Goal: Transaction & Acquisition: Purchase product/service

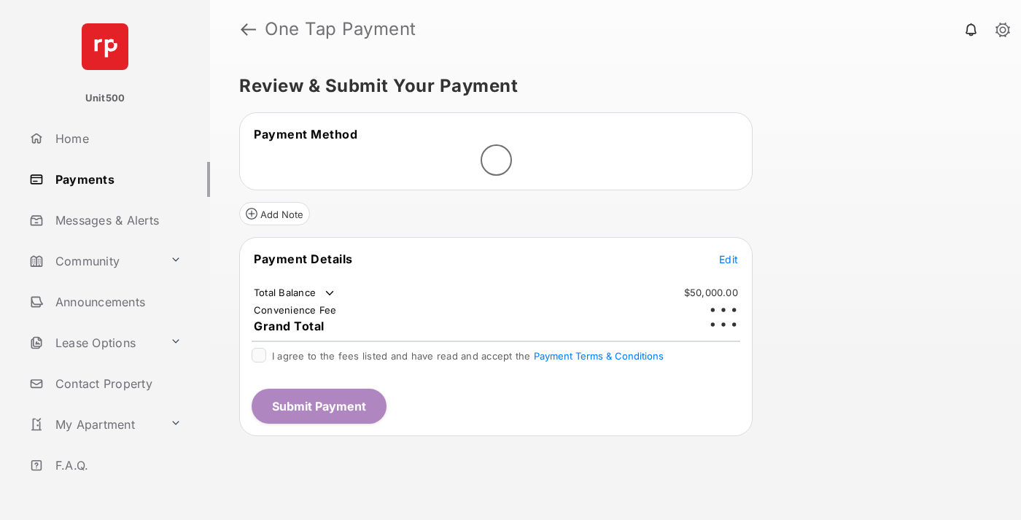
click at [729, 253] on span "Edit" at bounding box center [728, 259] width 19 height 12
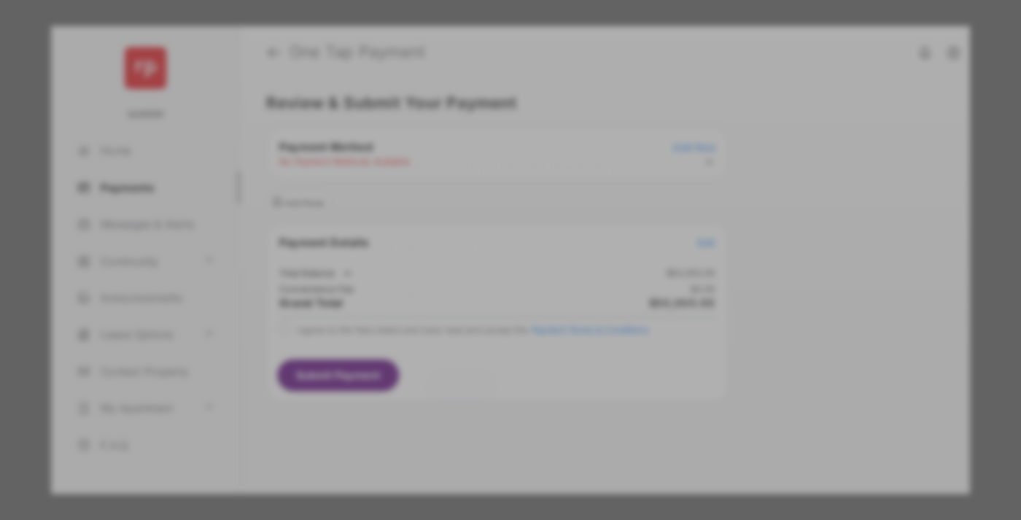
click at [484, 289] on div "Other Amount" at bounding box center [483, 293] width 236 height 25
type input "****"
click at [461, 388] on button "Save" at bounding box center [460, 385] width 73 height 35
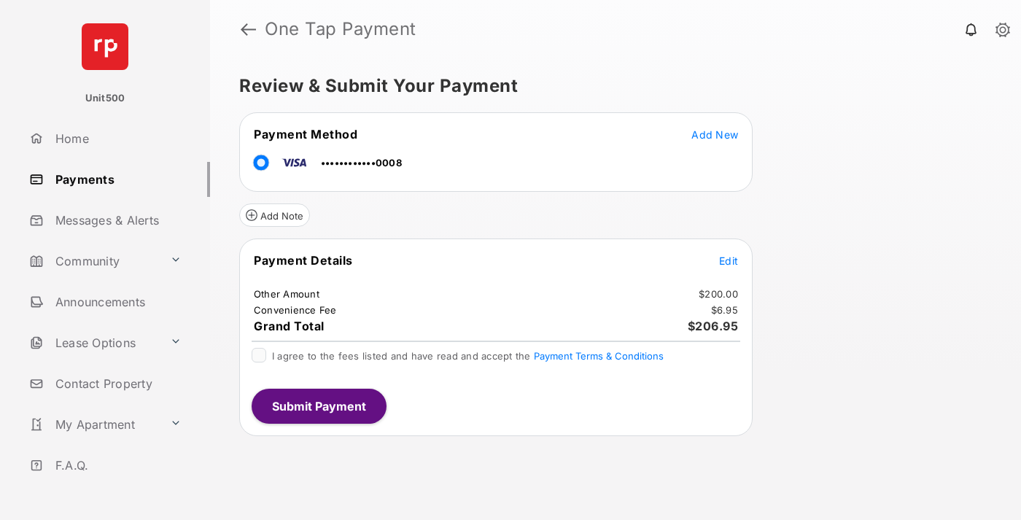
click at [729, 260] on span "Edit" at bounding box center [728, 261] width 19 height 12
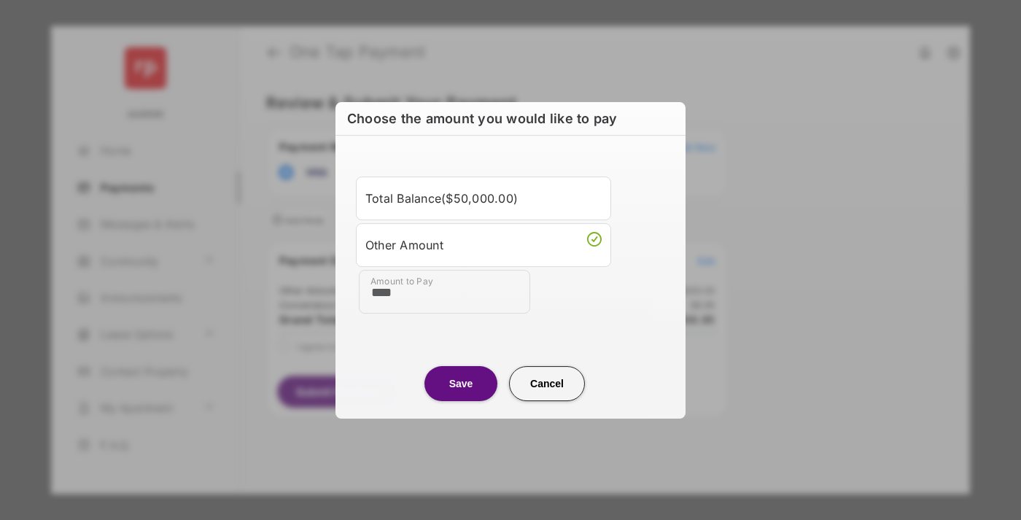
click at [461, 383] on button "Save" at bounding box center [460, 383] width 73 height 35
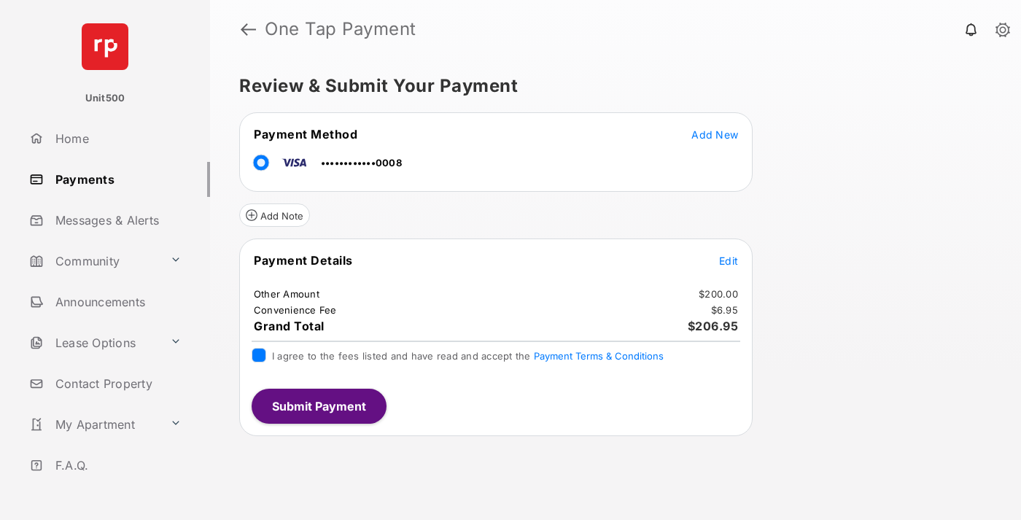
click at [318, 405] on button "Submit Payment" at bounding box center [319, 406] width 135 height 35
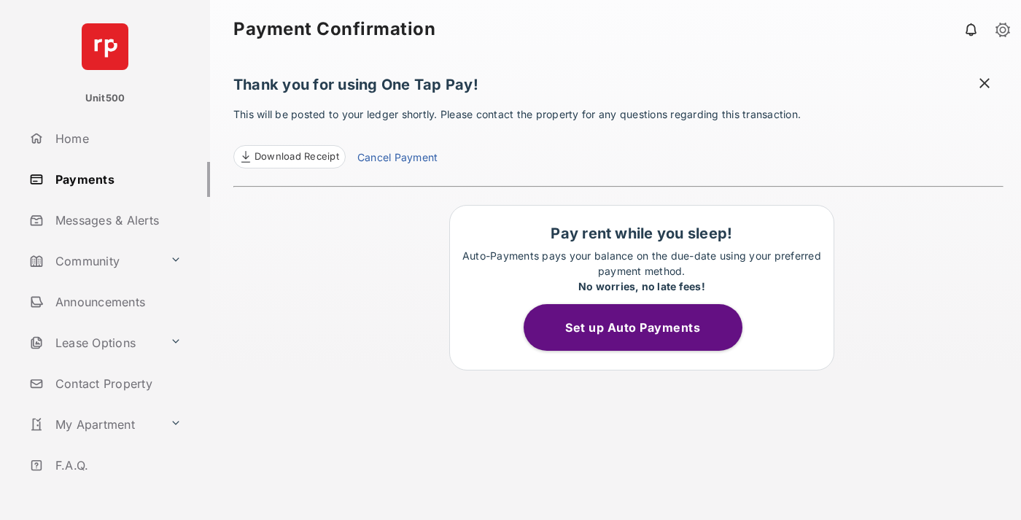
click at [985, 85] on span at bounding box center [984, 85] width 15 height 18
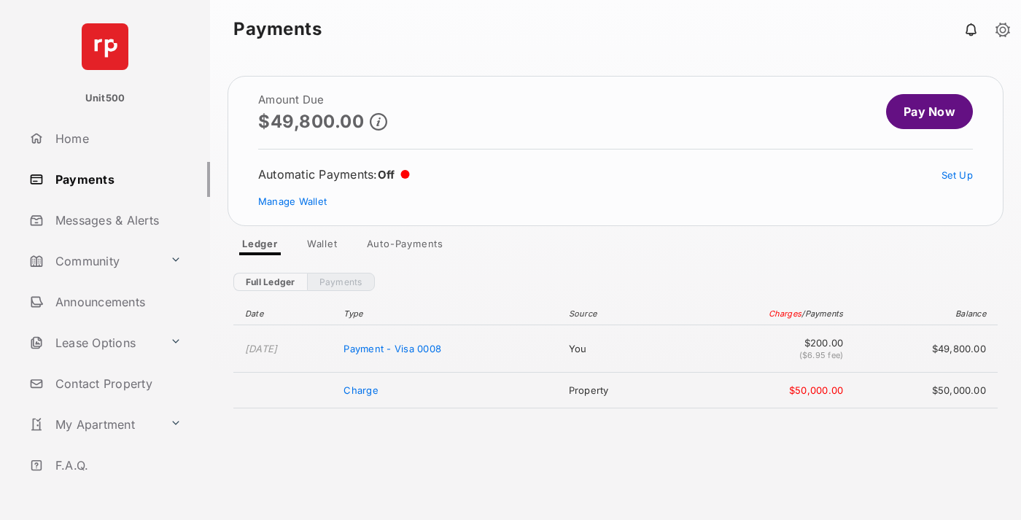
click at [292, 201] on link "Manage Wallet" at bounding box center [292, 201] width 69 height 12
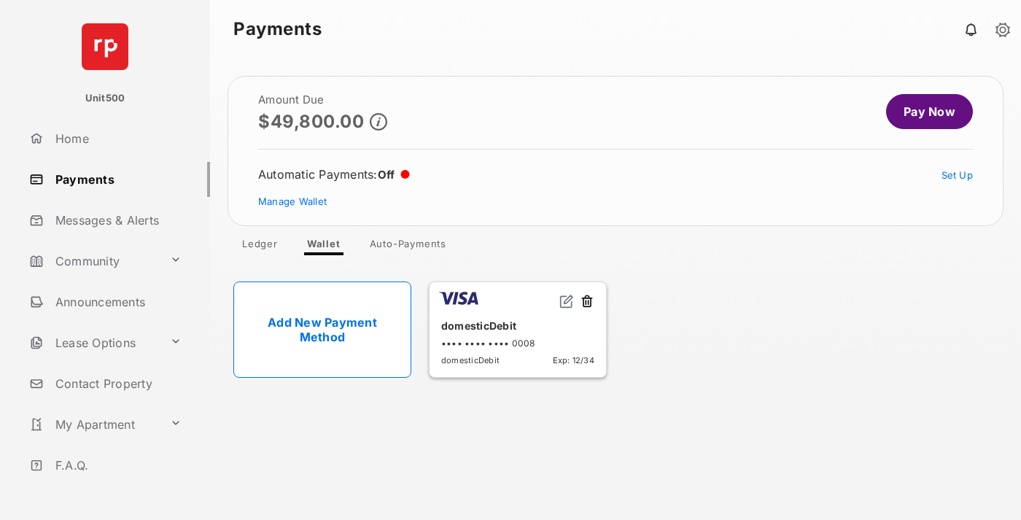
click at [587, 302] on button at bounding box center [587, 302] width 15 height 17
